Goal: Use online tool/utility: Utilize a website feature to perform a specific function

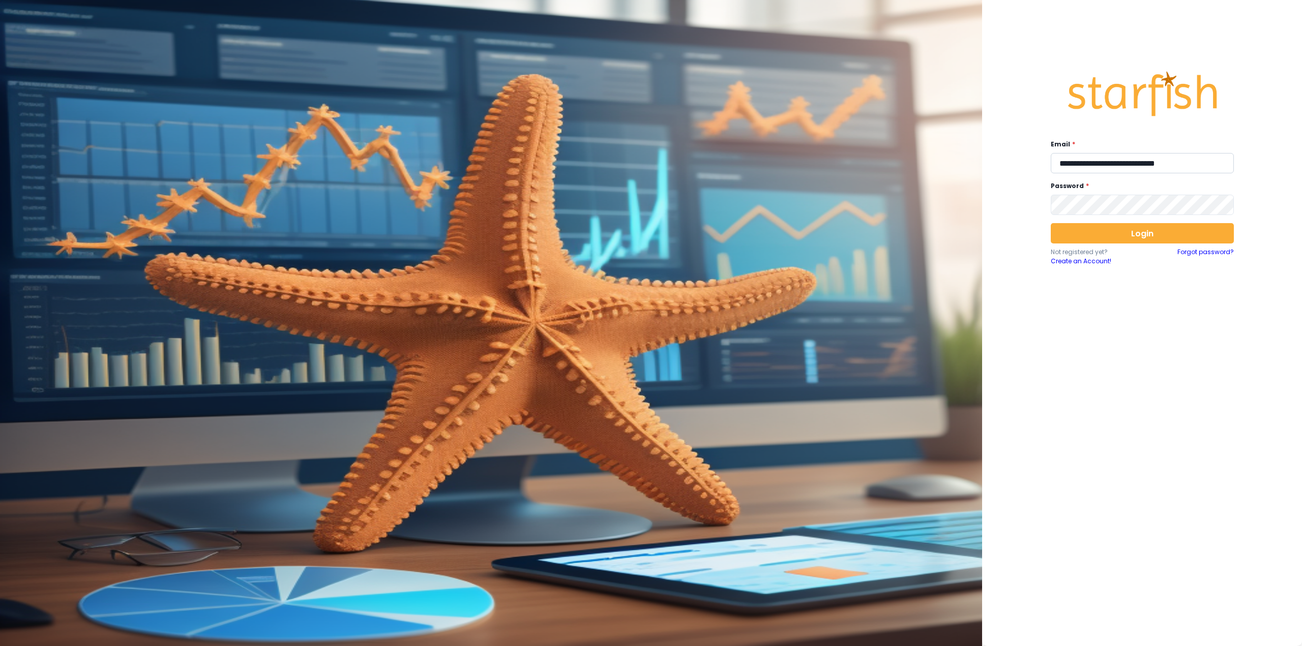
click at [1104, 162] on input "**********" at bounding box center [1142, 163] width 183 height 20
type input "**********"
click at [1087, 234] on button "Login" at bounding box center [1142, 233] width 183 height 20
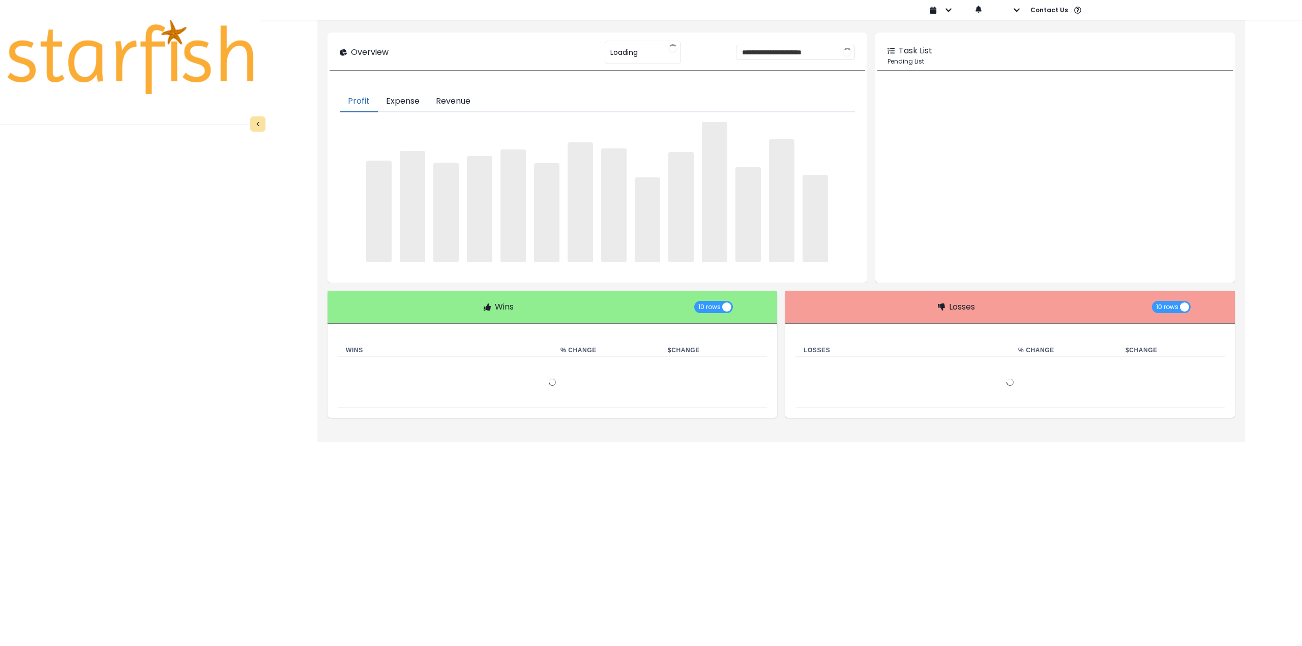
type input "********"
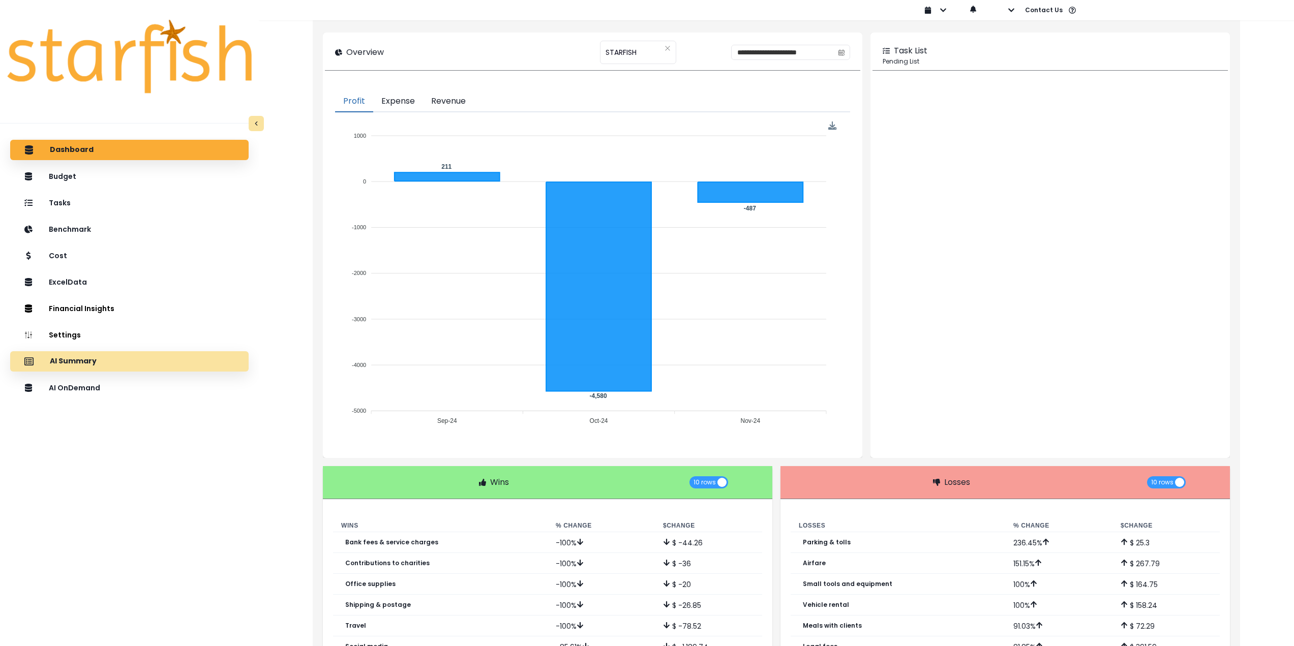
click at [111, 361] on div "AI Summary" at bounding box center [129, 361] width 222 height 21
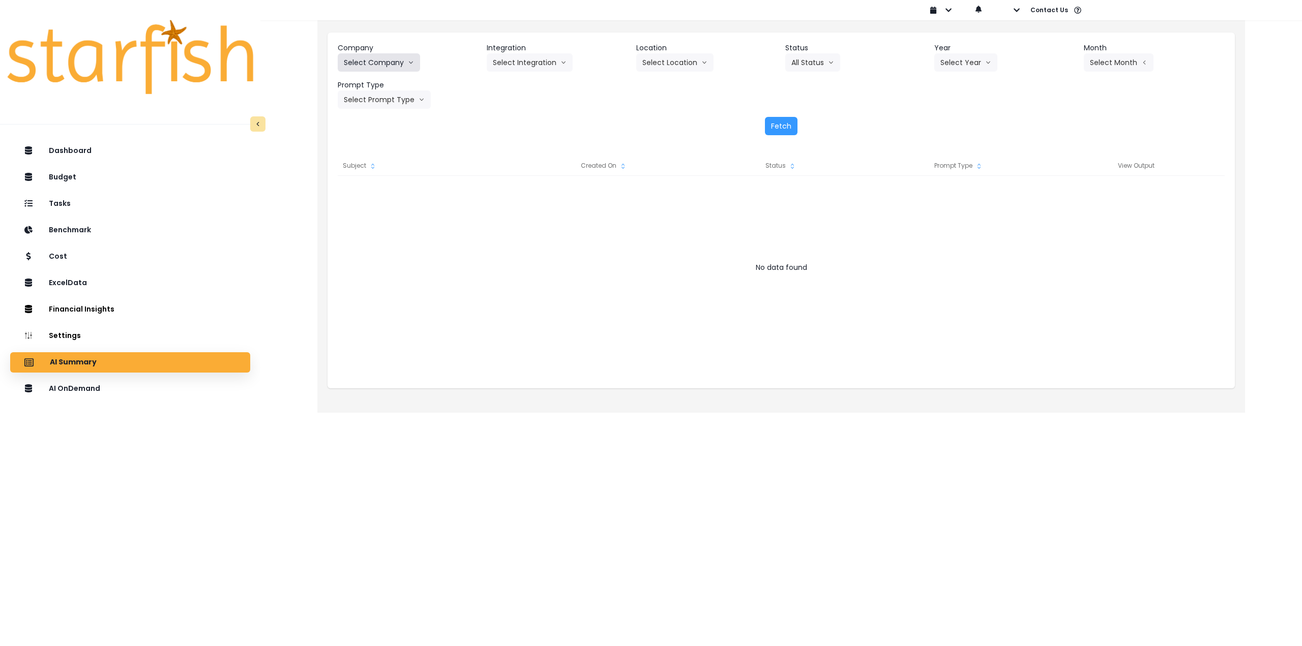
click at [369, 57] on button "Select Company" at bounding box center [379, 62] width 82 height 18
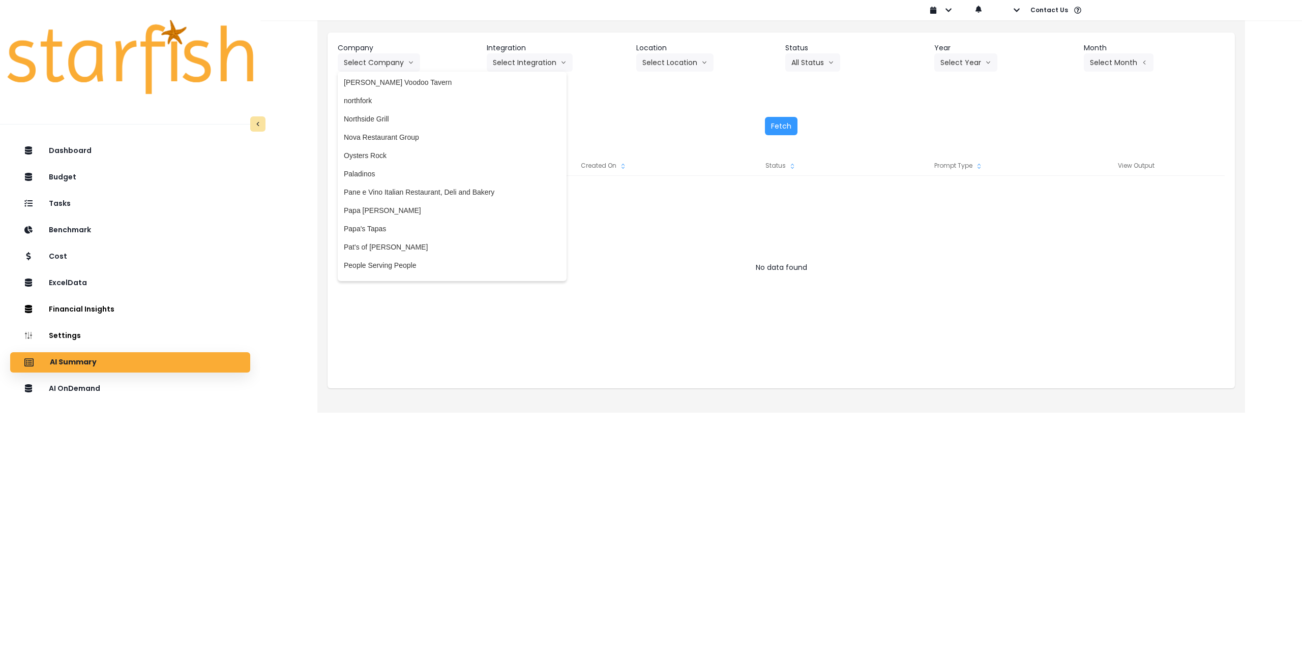
scroll to position [1526, 0]
click at [386, 167] on span "Paladinos" at bounding box center [452, 169] width 217 height 10
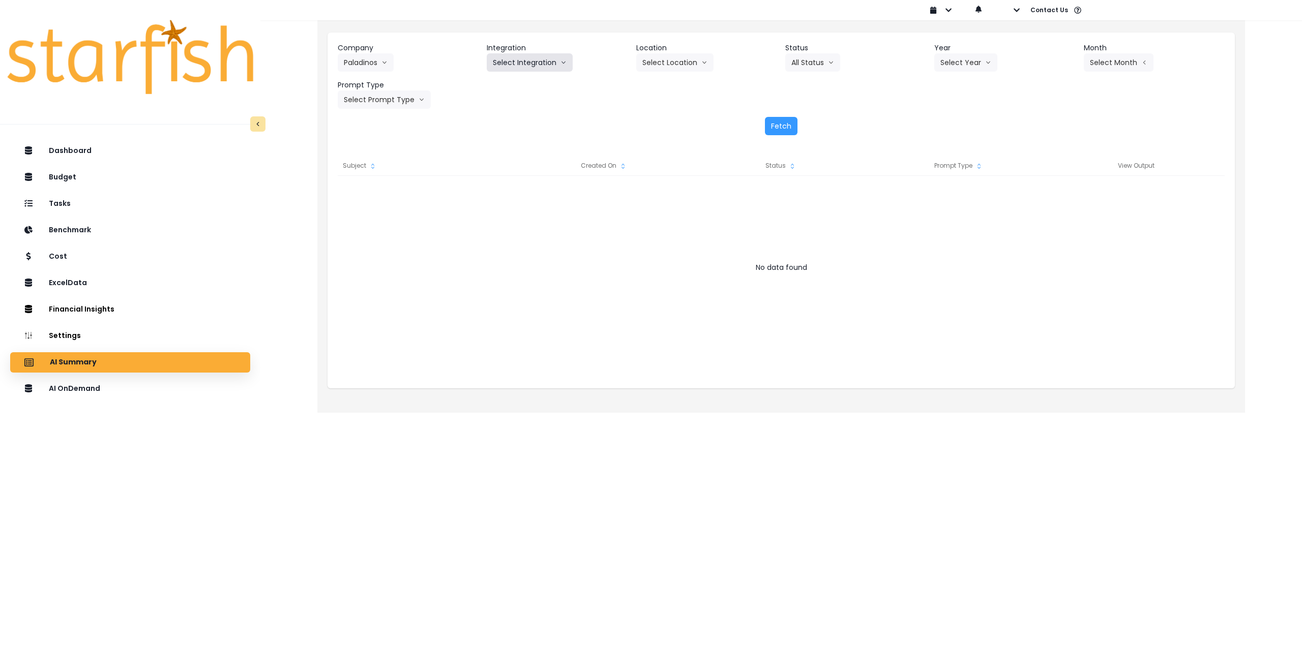
click at [533, 62] on button "Select Integration" at bounding box center [530, 62] width 86 height 18
click at [516, 82] on span "paladinos" at bounding box center [508, 84] width 31 height 10
click at [680, 66] on button "Select Location" at bounding box center [674, 62] width 77 height 18
click at [676, 86] on span "All Locations" at bounding box center [662, 84] width 40 height 10
click at [966, 65] on button "Select Year" at bounding box center [965, 62] width 63 height 18
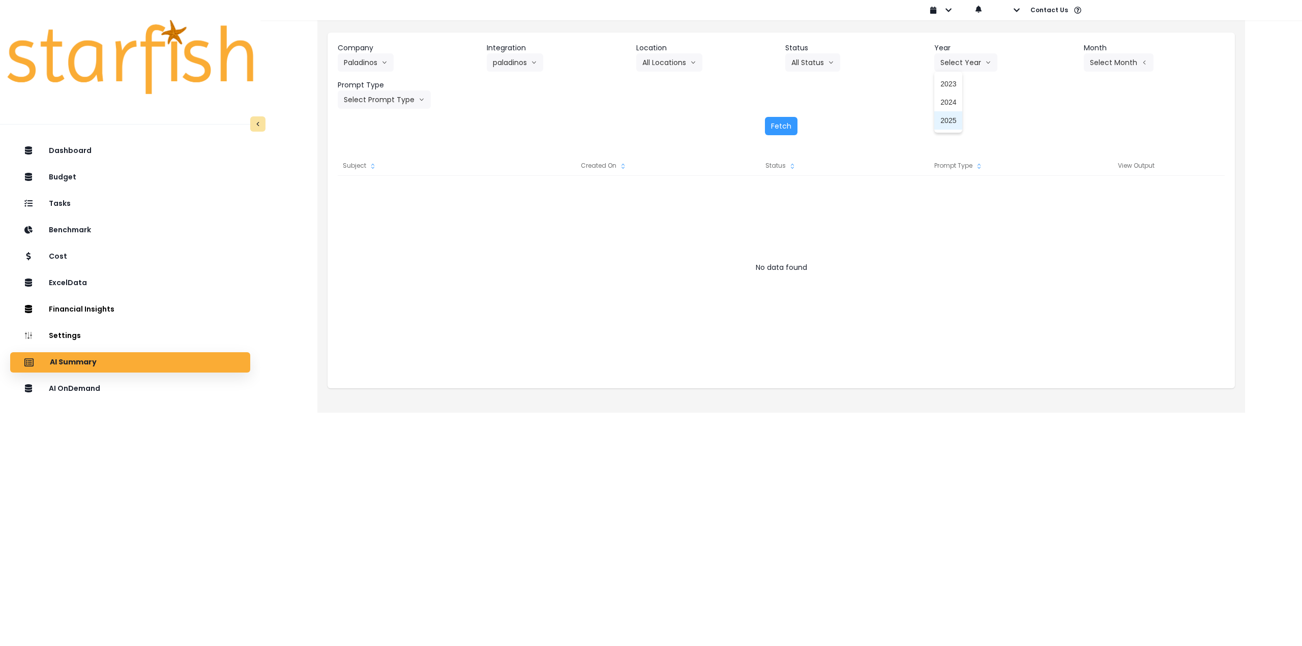
click at [939, 123] on li "2025" at bounding box center [948, 120] width 28 height 18
click at [1120, 66] on button "Select Month" at bounding box center [1119, 62] width 70 height 18
click at [1063, 172] on span "July" at bounding box center [1068, 175] width 20 height 10
click at [381, 102] on button "Select Prompt Type" at bounding box center [384, 100] width 93 height 18
click at [372, 195] on span "Monthly Summary" at bounding box center [372, 194] width 57 height 10
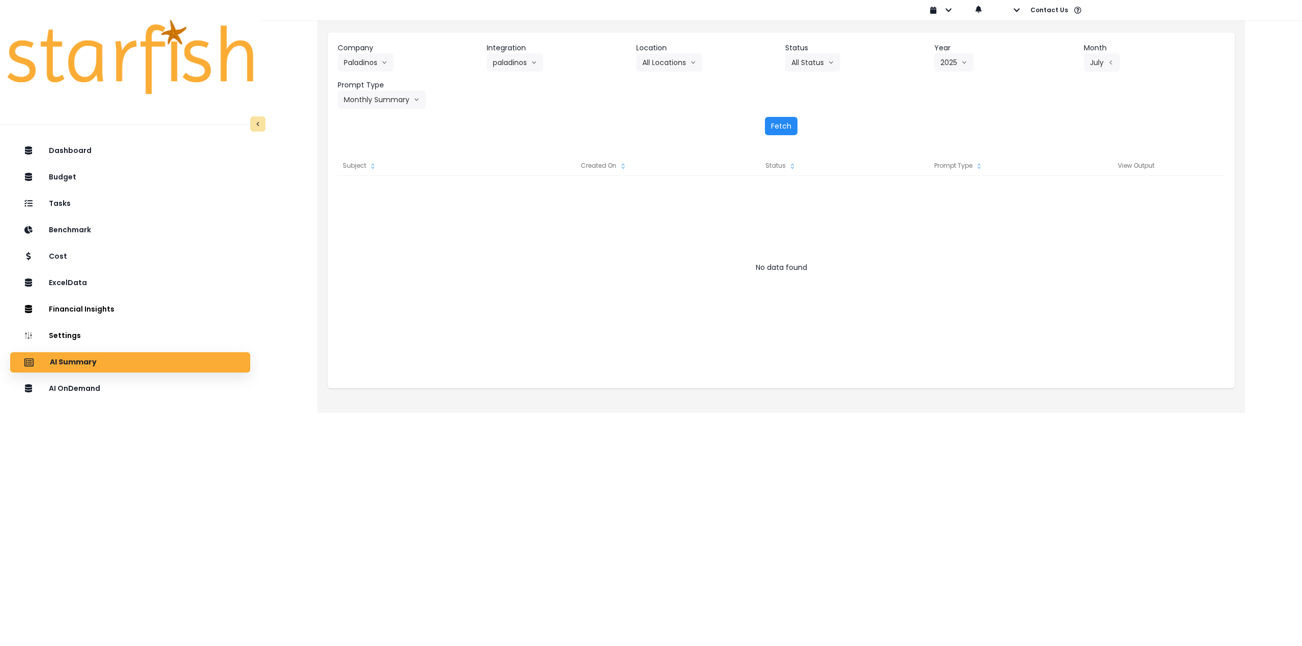
click at [786, 126] on button "Fetch" at bounding box center [781, 126] width 33 height 18
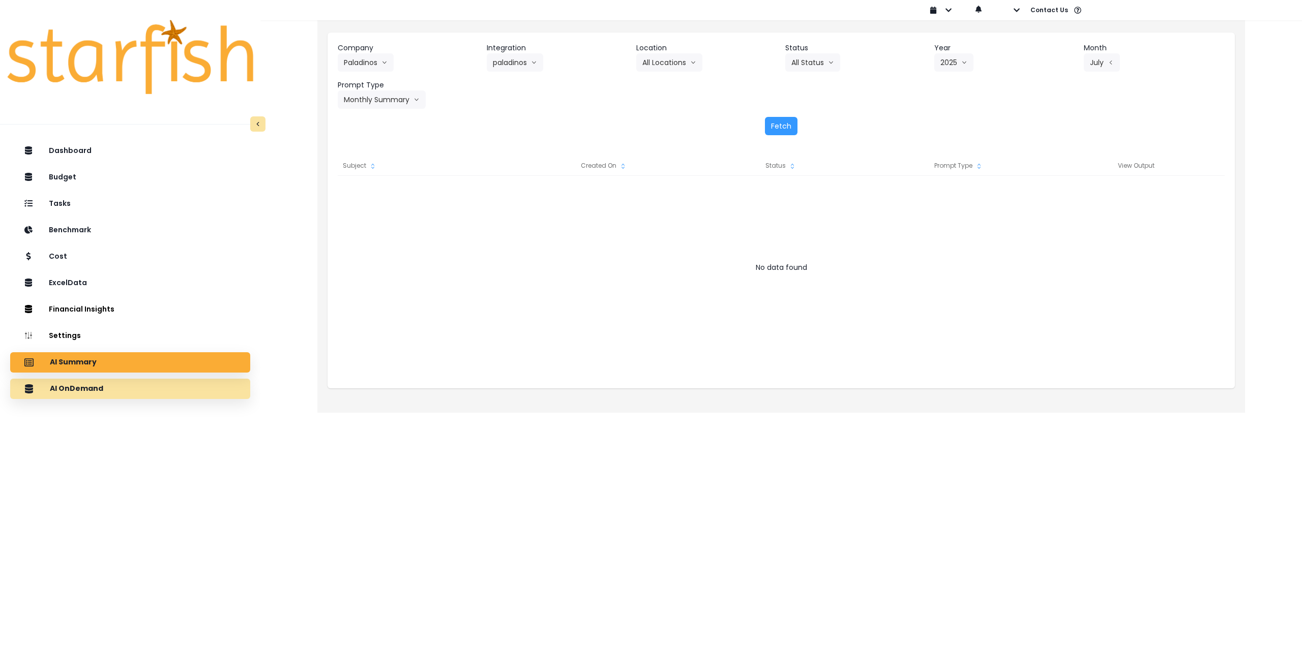
click at [105, 391] on div "AI OnDemand" at bounding box center [130, 388] width 224 height 21
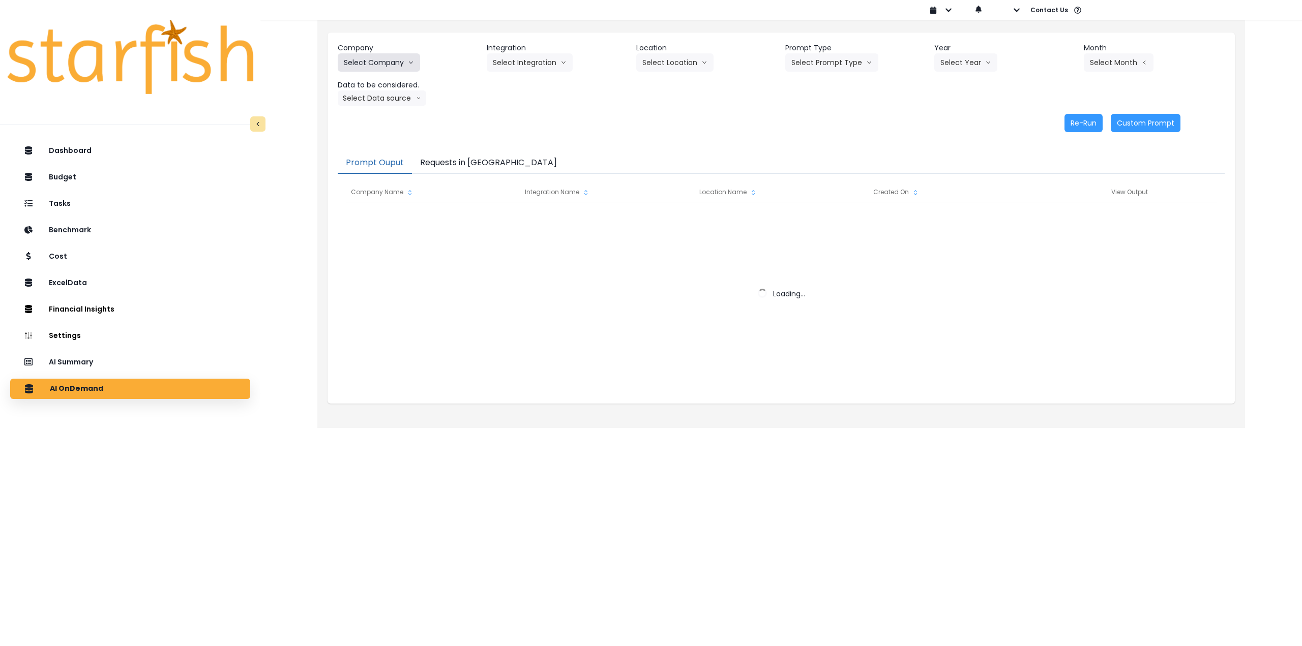
click at [388, 63] on button "Select Company" at bounding box center [379, 62] width 82 height 18
click at [388, 64] on button "Select Company" at bounding box center [379, 62] width 82 height 18
click at [395, 72] on div "Company Select Company 86 Costs Asti Bagel Cafe Balance Grille Bald Ginger Bar …" at bounding box center [781, 74] width 887 height 63
click at [395, 61] on button "Select Company" at bounding box center [379, 62] width 82 height 18
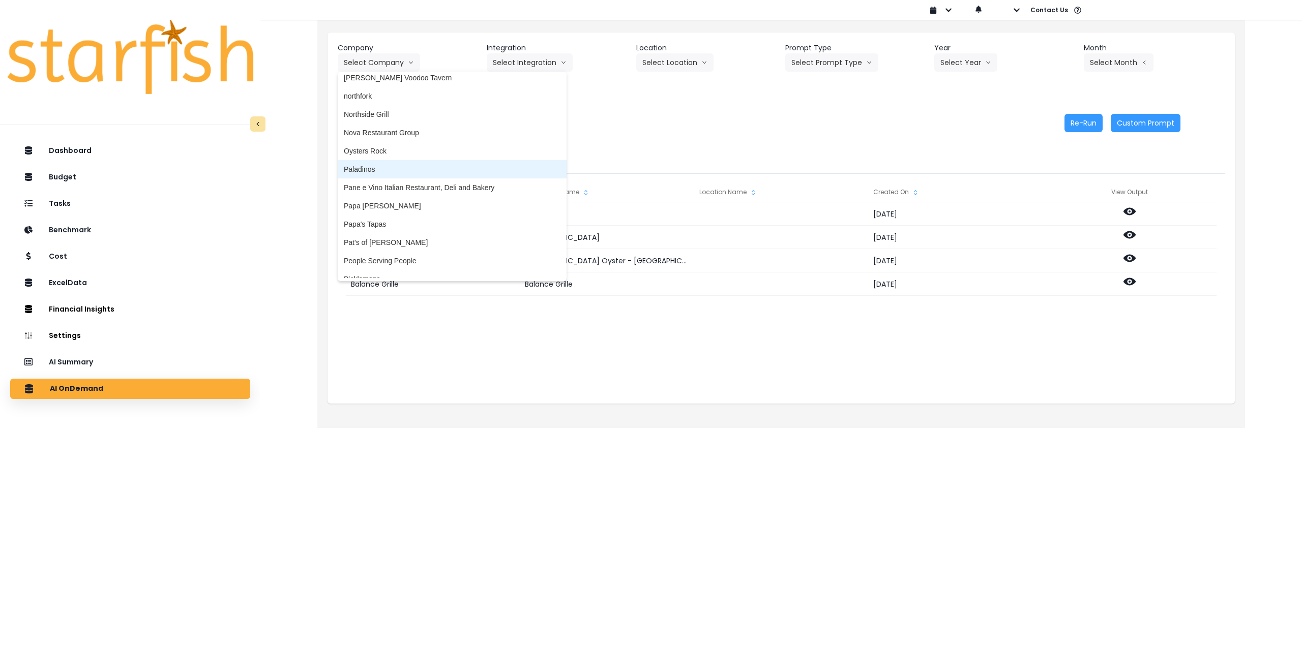
click at [397, 168] on span "Paladinos" at bounding box center [452, 169] width 217 height 10
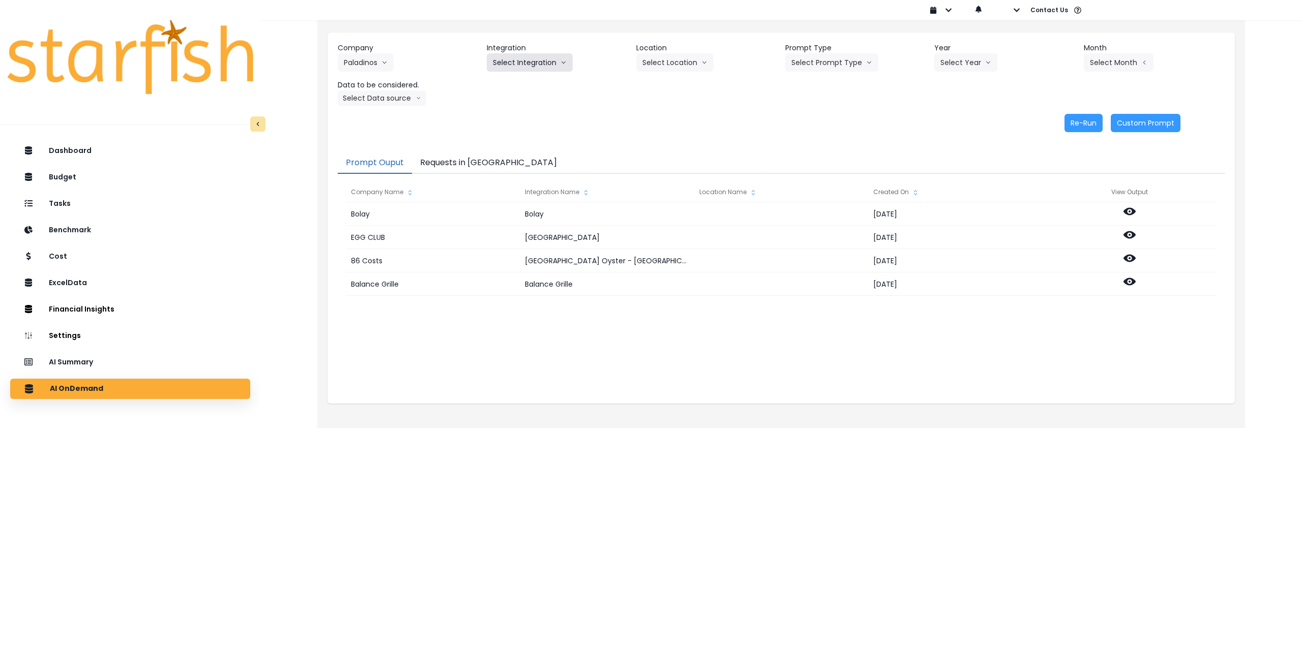
click at [532, 59] on button "Select Integration" at bounding box center [530, 62] width 86 height 18
click at [512, 81] on span "paladinos" at bounding box center [508, 84] width 31 height 10
click at [664, 57] on button "Select Location" at bounding box center [674, 62] width 77 height 18
click at [661, 86] on span "All Locations" at bounding box center [662, 84] width 40 height 10
click at [824, 65] on button "Select Prompt Type" at bounding box center [831, 62] width 93 height 18
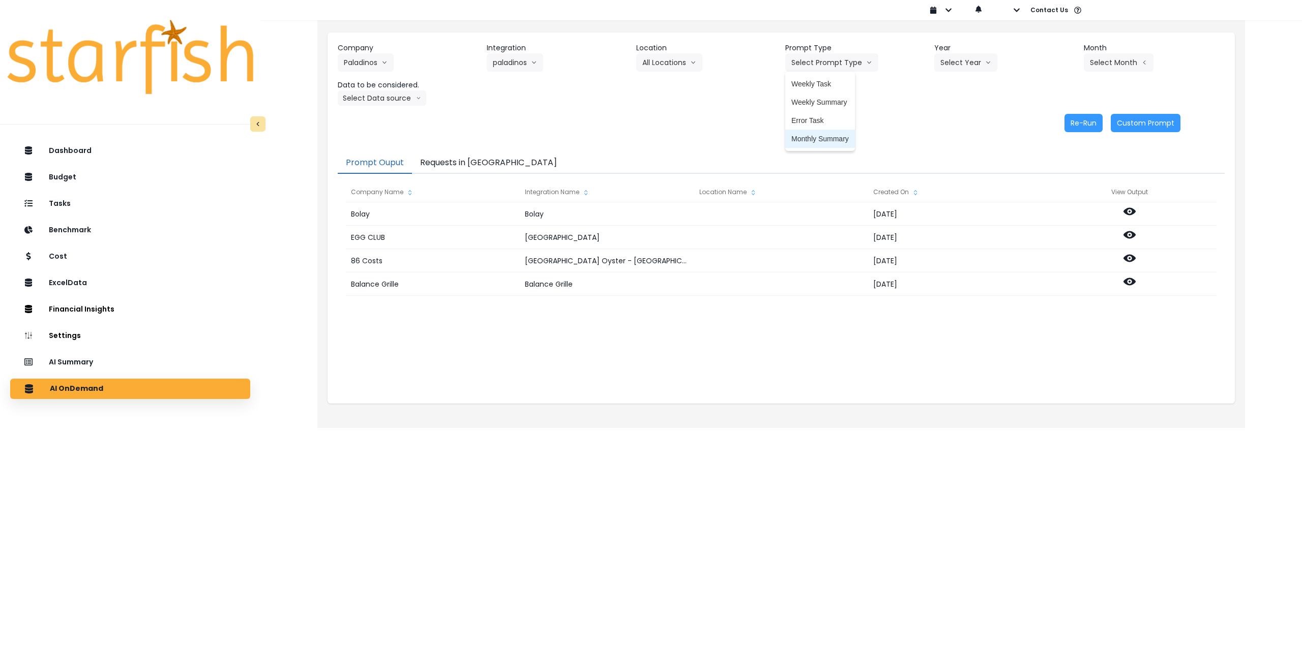
drag, startPoint x: 813, startPoint y: 141, endPoint x: 917, endPoint y: 76, distance: 122.9
click at [814, 141] on span "Monthly Summary" at bounding box center [819, 139] width 57 height 10
click at [973, 58] on button "Select Year" at bounding box center [965, 62] width 63 height 18
click at [946, 119] on span "2025" at bounding box center [948, 120] width 16 height 10
click at [1099, 65] on button "Select Month" at bounding box center [1119, 62] width 70 height 18
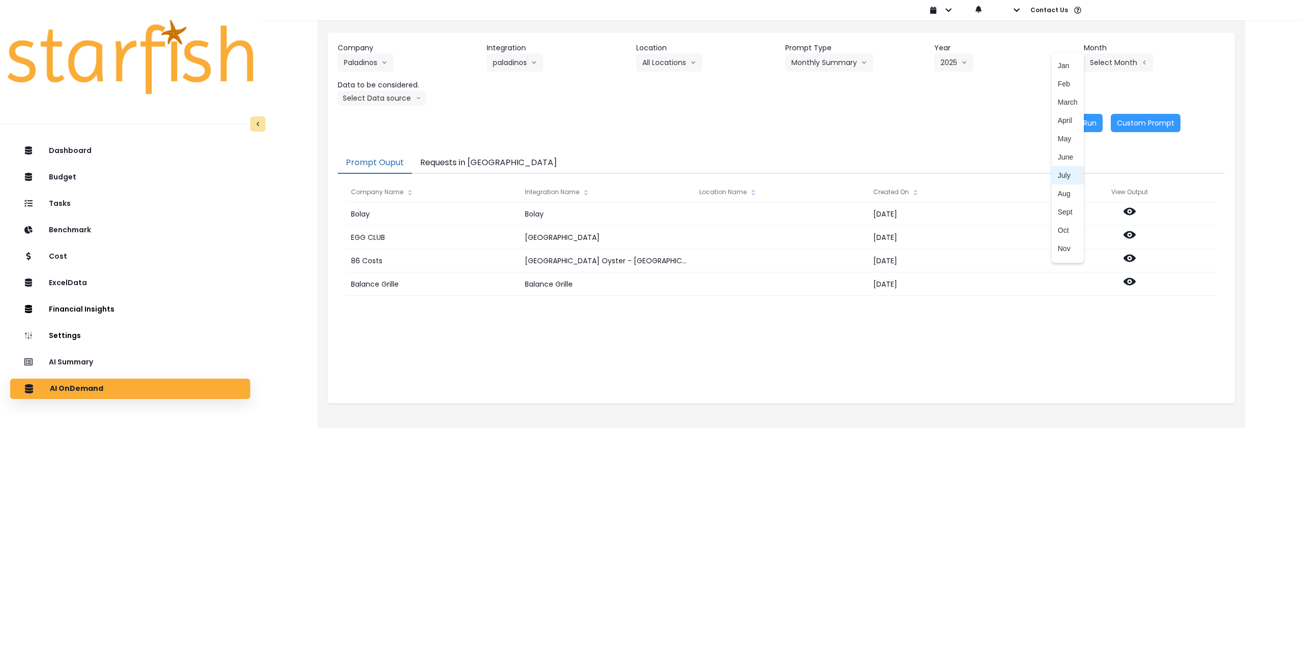
click at [1058, 176] on span "July" at bounding box center [1068, 175] width 20 height 10
click at [368, 101] on button "Select Data source" at bounding box center [382, 98] width 88 height 15
click at [372, 119] on span "Comparison overtime" at bounding box center [378, 118] width 68 height 10
click at [1084, 125] on button "Re-Run" at bounding box center [1083, 123] width 38 height 18
click at [401, 90] on header "Data to be considered." at bounding box center [408, 85] width 141 height 11
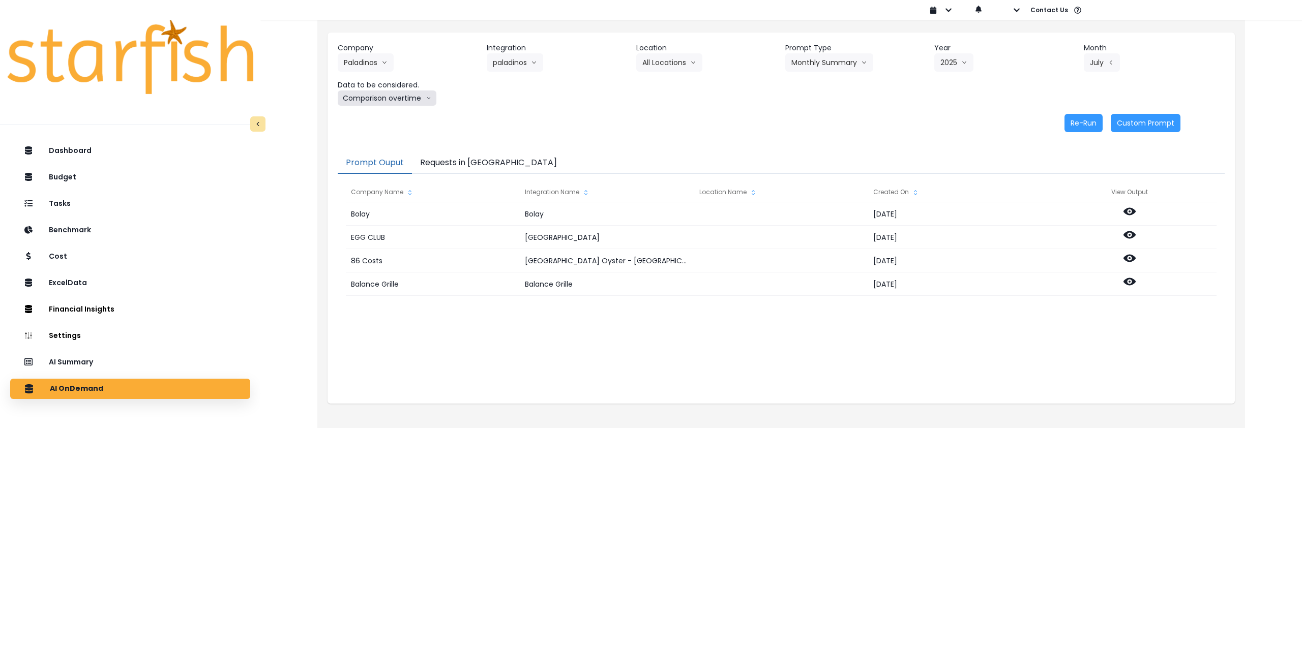
click at [392, 103] on button "Comparison overtime" at bounding box center [387, 98] width 99 height 15
click at [387, 138] on span "Location Analysis" at bounding box center [378, 136] width 68 height 10
click at [1082, 126] on button "Re-Run" at bounding box center [1083, 123] width 38 height 18
click at [469, 159] on button "Requests in [GEOGRAPHIC_DATA]" at bounding box center [488, 163] width 153 height 21
